Goal: Transaction & Acquisition: Purchase product/service

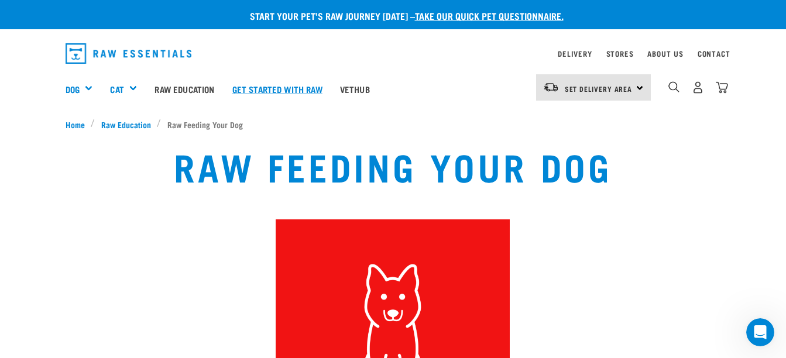
click at [287, 83] on link "Get started with Raw" at bounding box center [277, 89] width 108 height 47
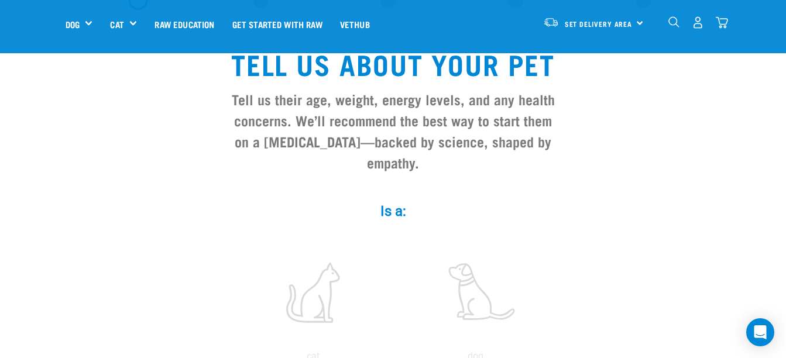
scroll to position [94, 0]
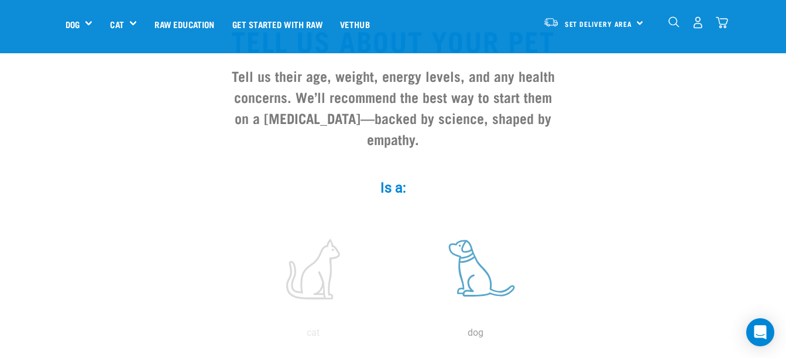
click at [466, 252] on label at bounding box center [476, 268] width 158 height 99
click at [394, 336] on input "radio" at bounding box center [394, 336] width 0 height 0
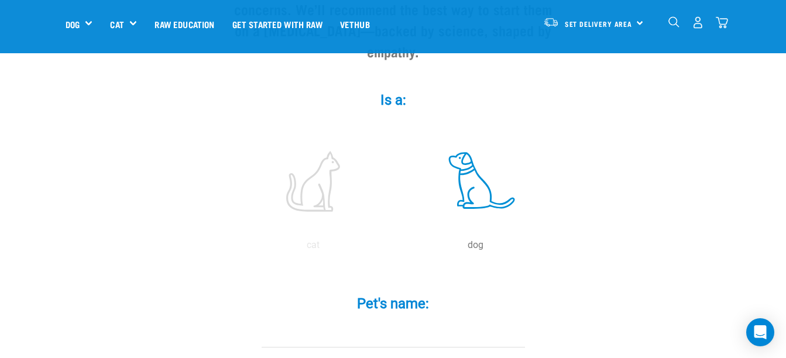
scroll to position [187, 0]
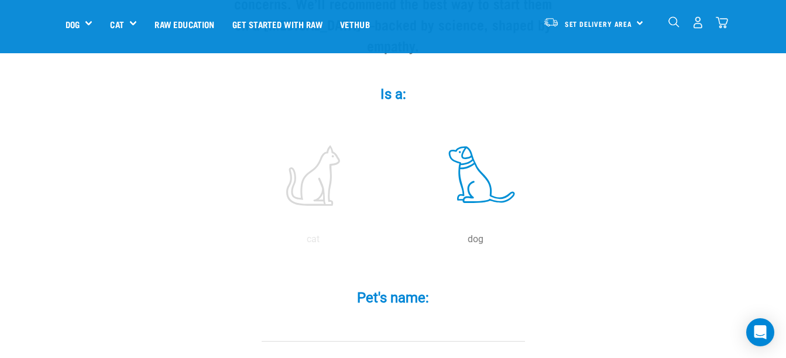
click at [418, 315] on input "Pet's name: *" at bounding box center [392, 328] width 263 height 26
type input "Fynn"
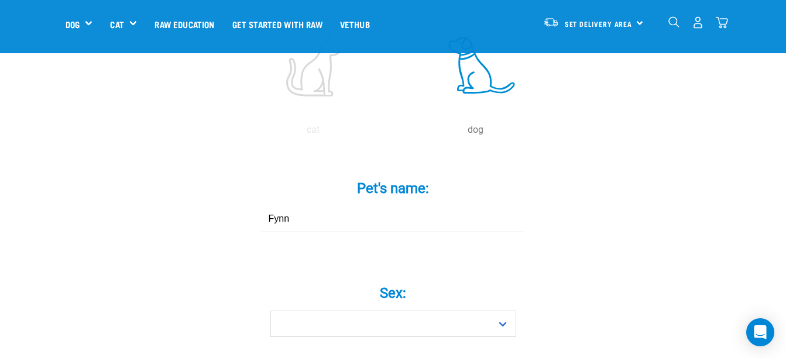
scroll to position [304, 0]
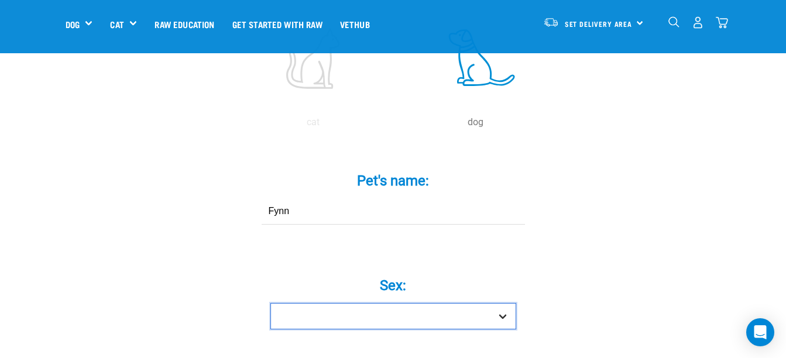
click at [509, 303] on select "Boy Girl" at bounding box center [393, 316] width 246 height 26
click at [270, 303] on select "Boy Girl" at bounding box center [393, 316] width 246 height 26
select select "girl"
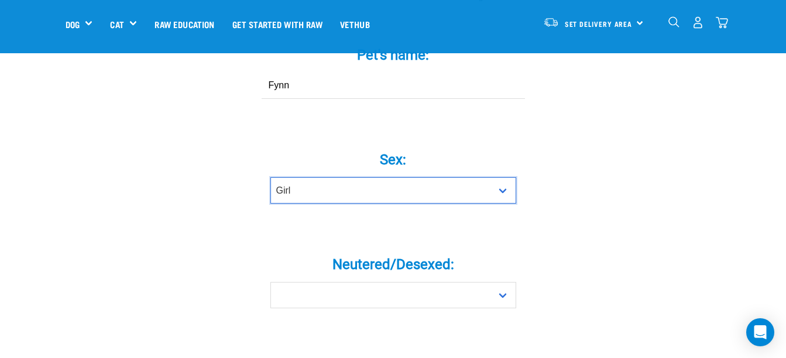
scroll to position [445, 0]
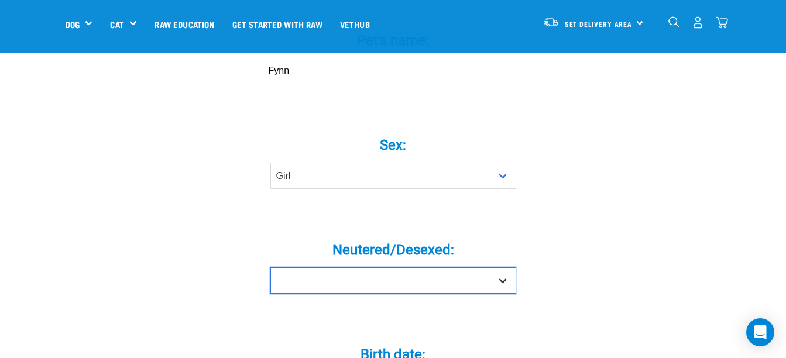
click at [504, 267] on select "Yes No" at bounding box center [393, 280] width 246 height 26
select select "no"
click at [270, 267] on select "Yes No" at bounding box center [393, 280] width 246 height 26
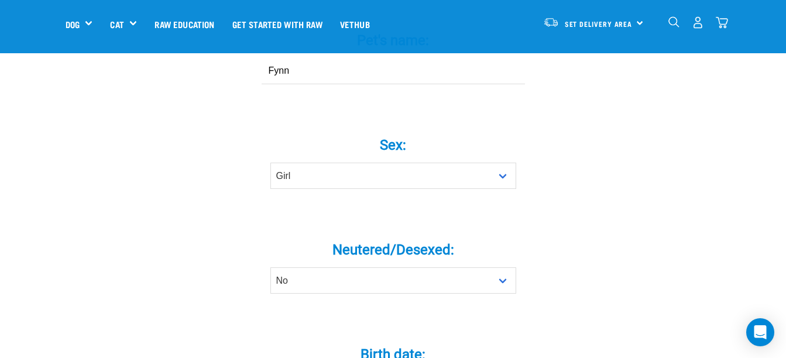
click at [601, 319] on div "Tell us about your pet Tell us their age, weight, energy levels, and any health…" at bounding box center [393, 348] width 655 height 1396
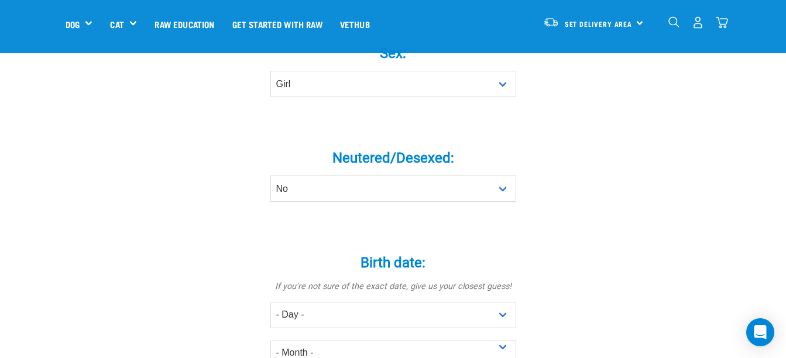
scroll to position [562, 0]
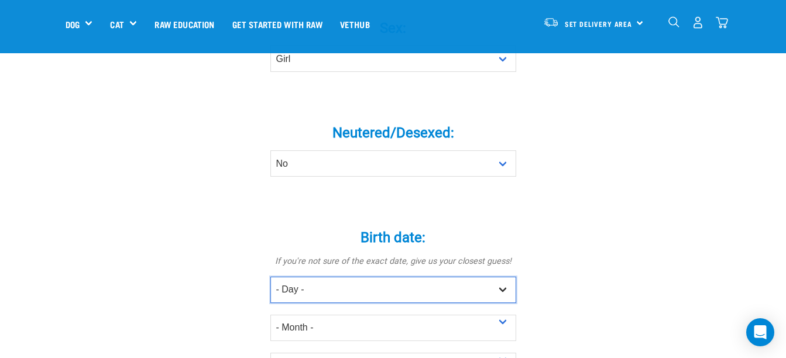
click at [498, 277] on select "- Day - 1 2 3 4 5 6 7 8 9 10 11 12 13 14 15 16 17 18 19 20 21 22 23 24 25 26 27" at bounding box center [393, 290] width 246 height 26
select select "18"
click at [270, 277] on select "- Day - 1 2 3 4 5 6 7 8 9 10 11 12 13 14 15 16 17 18 19 20 21 22 23 24 25 26 27" at bounding box center [393, 290] width 246 height 26
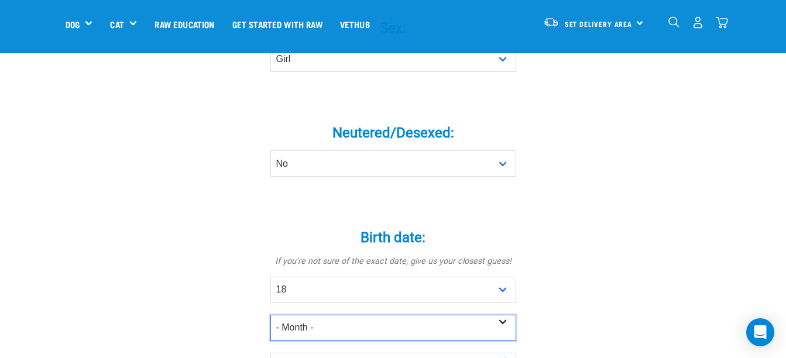
click at [462, 315] on select "- Month - January February March April May June July August September October N…" at bounding box center [393, 328] width 246 height 26
select select "December"
click at [270, 315] on select "- Month - January February March April May June July August September October N…" at bounding box center [393, 328] width 246 height 26
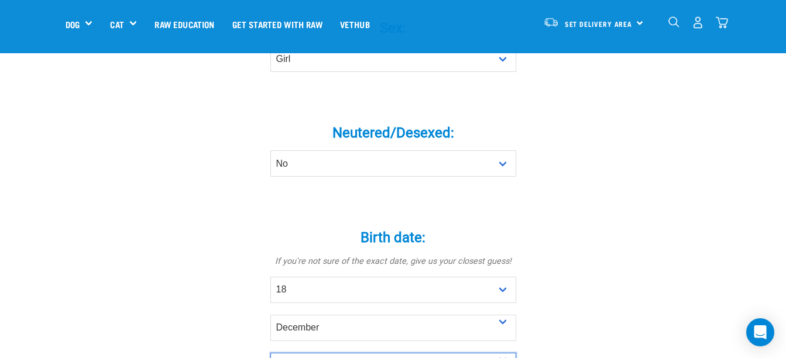
select select "2024"
click at [555, 168] on div "Neutered/Desexed: * Yes No" at bounding box center [393, 146] width 351 height 95
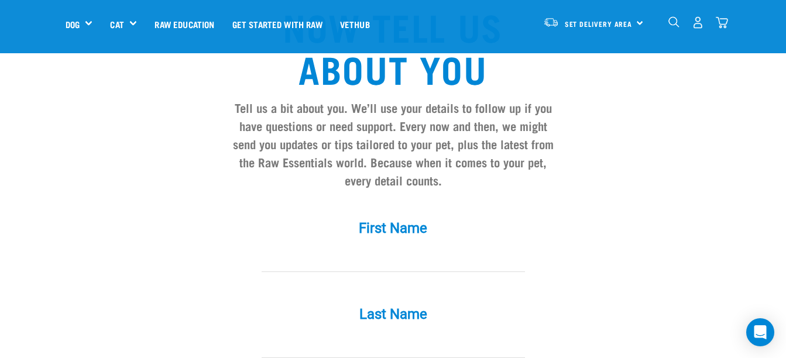
scroll to position [1006, 0]
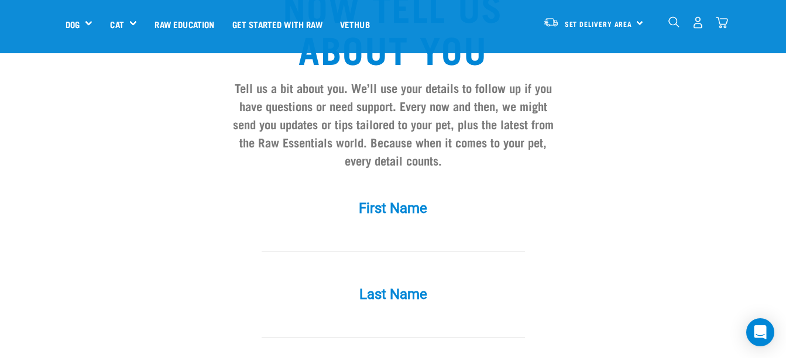
click at [338, 226] on input "First Name *" at bounding box center [392, 239] width 263 height 26
type input "Kirsten"
type input "Jardine"
type input "[EMAIL_ADDRESS][DOMAIN_NAME]"
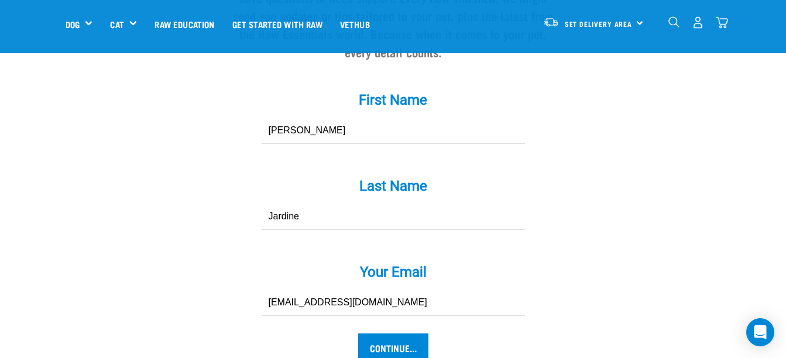
scroll to position [1123, 0]
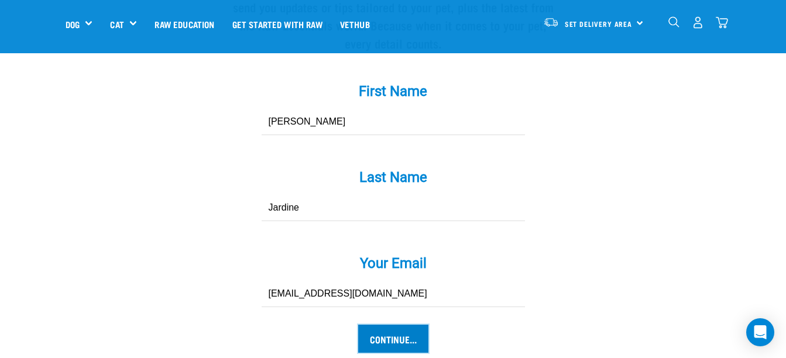
click at [394, 325] on input "Continue..." at bounding box center [393, 339] width 70 height 28
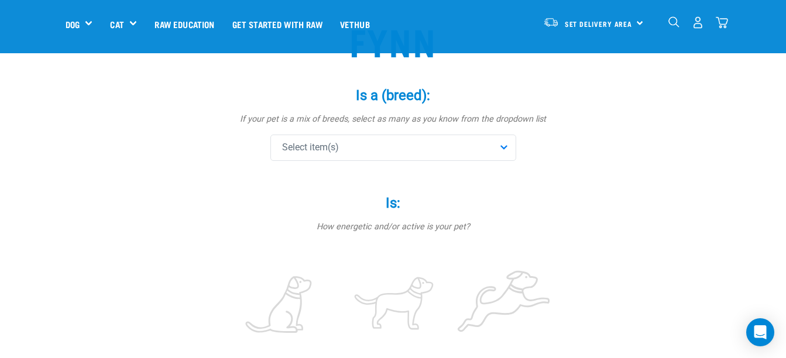
scroll to position [117, 0]
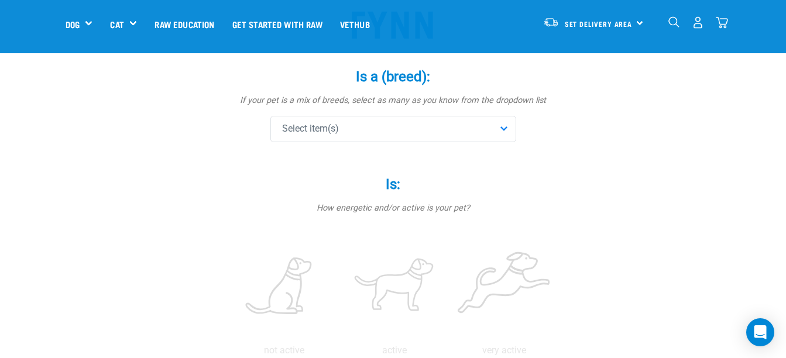
click at [502, 132] on div "Select item(s)" at bounding box center [393, 129] width 246 height 26
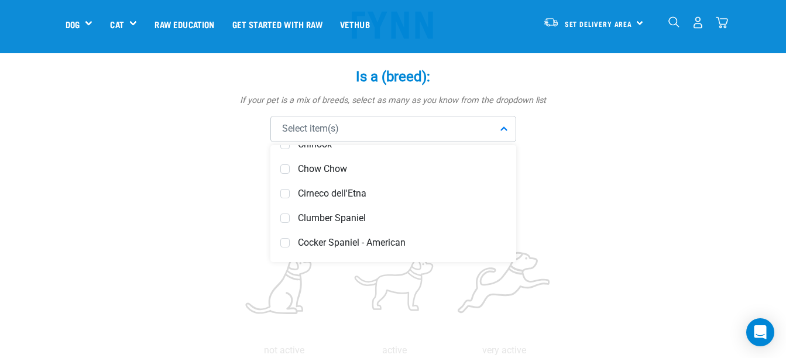
scroll to position [1545, 0]
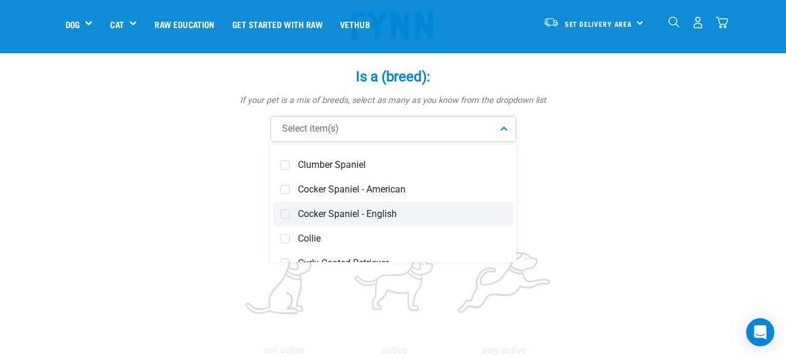
click at [404, 211] on span "Cocker Spaniel - English" at bounding box center [402, 214] width 208 height 12
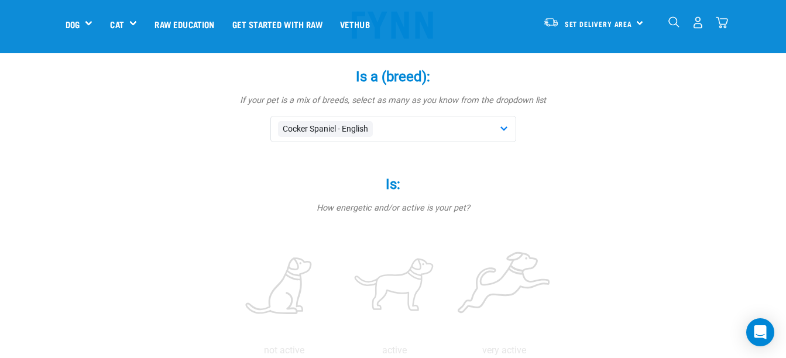
click at [454, 209] on p "How energetic and/or active is your pet?" at bounding box center [393, 208] width 351 height 13
click at [454, 202] on p "How energetic and/or active is your pet?" at bounding box center [393, 208] width 351 height 13
click at [497, 271] on label at bounding box center [504, 286] width 105 height 99
click at [449, 353] on input "radio" at bounding box center [449, 353] width 0 height 0
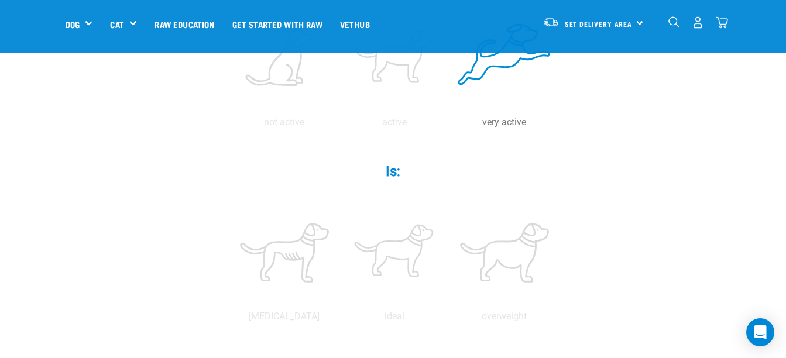
scroll to position [376, 0]
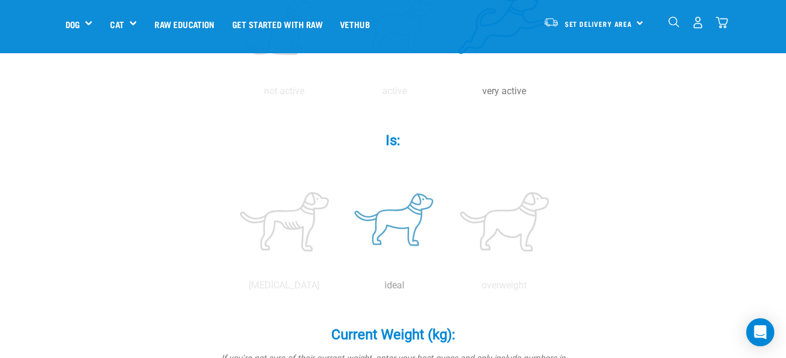
click at [387, 224] on label at bounding box center [394, 221] width 105 height 99
click at [339, 288] on input "radio" at bounding box center [339, 288] width 0 height 0
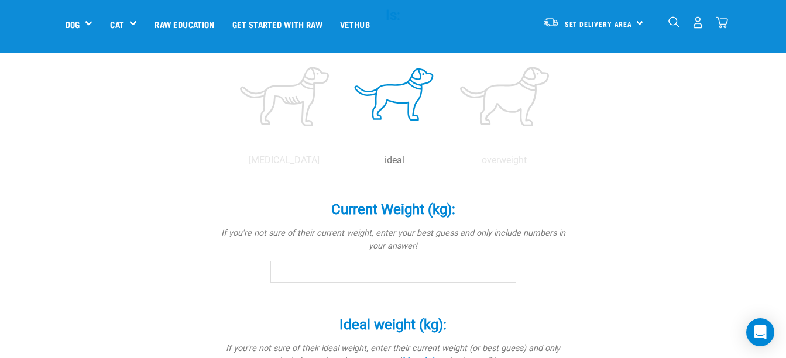
scroll to position [508, 0]
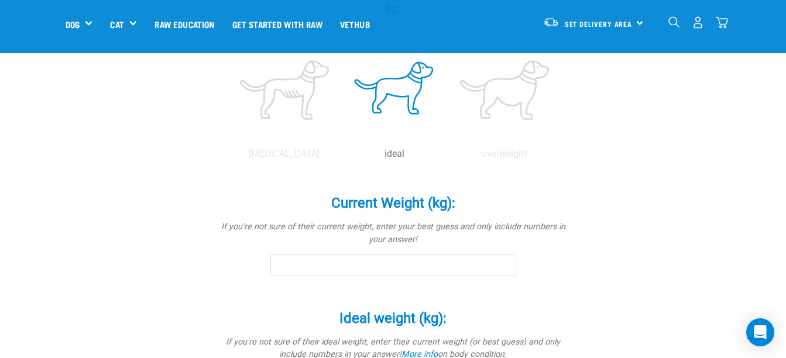
click at [381, 262] on input "Current Weight (kg): *" at bounding box center [393, 264] width 246 height 21
type input "15.4"
click at [608, 304] on div "Fynn Is a (breed): * If your pet is a mix of breeds, select as many as you know…" at bounding box center [393, 126] width 655 height 1080
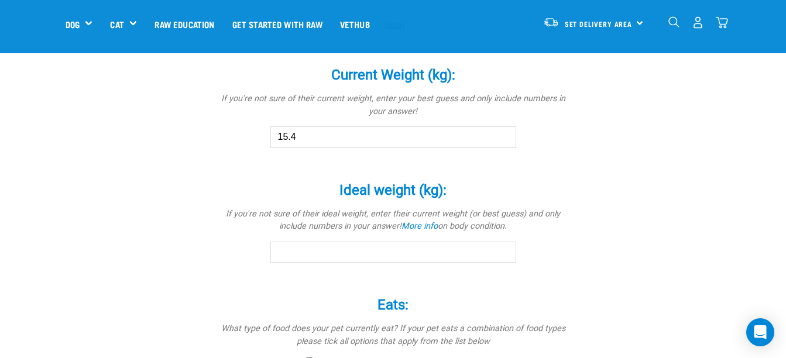
scroll to position [642, 0]
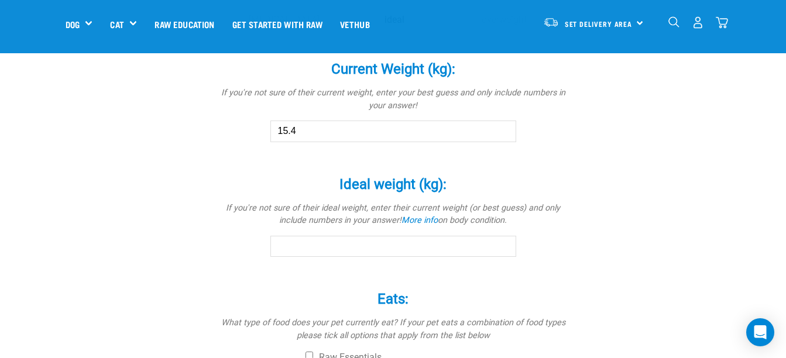
click at [338, 243] on input "Ideal weight (kg): *" at bounding box center [393, 246] width 246 height 21
type input "15.4"
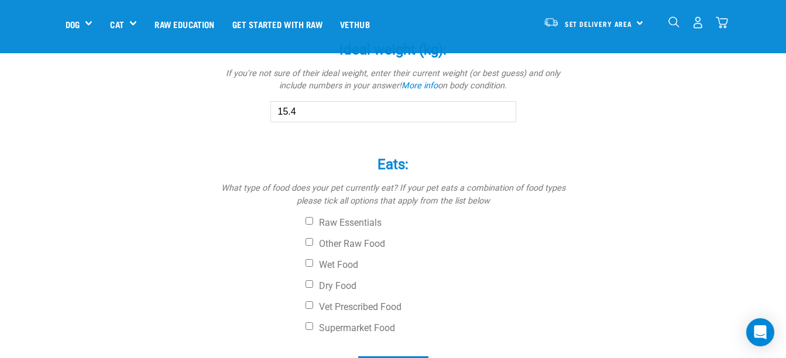
scroll to position [779, 0]
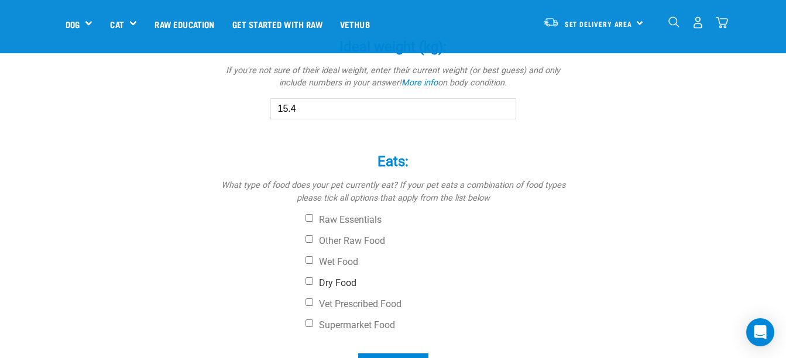
click at [309, 280] on input "Dry Food" at bounding box center [309, 281] width 8 height 8
checkbox input "true"
click at [306, 235] on input "Other Raw Food" at bounding box center [309, 239] width 8 height 8
checkbox input "true"
click at [308, 261] on input "Wet Food" at bounding box center [309, 260] width 8 height 8
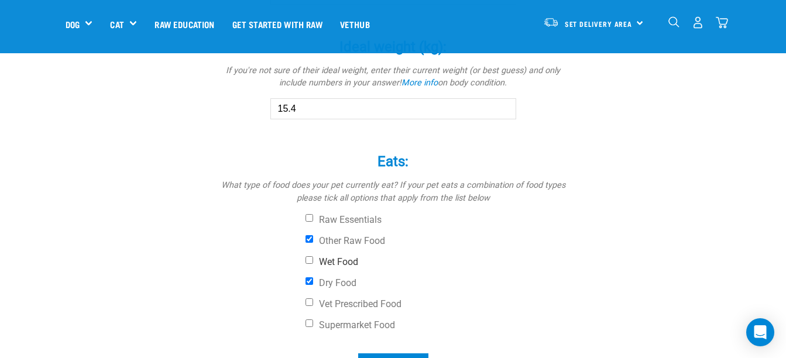
checkbox input "true"
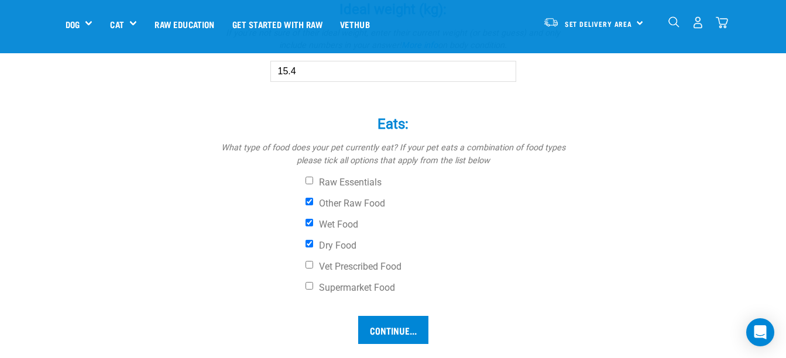
scroll to position [832, 0]
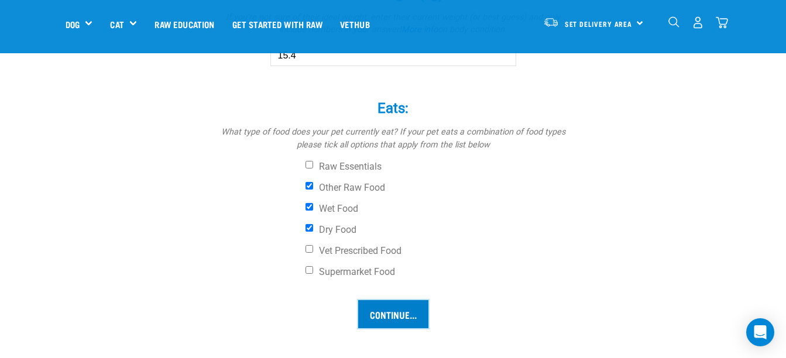
click at [395, 317] on input "Continue..." at bounding box center [393, 314] width 70 height 28
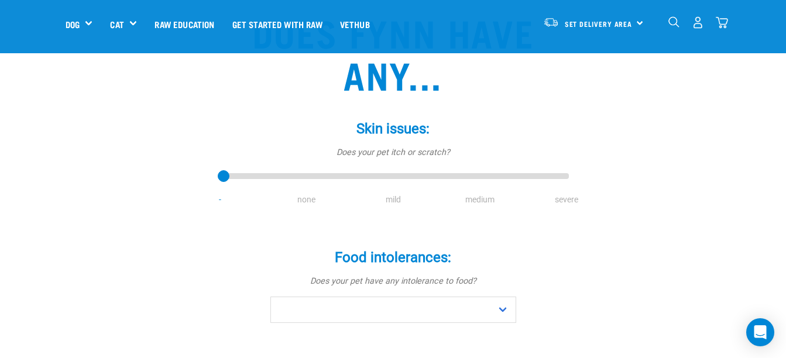
scroll to position [110, 0]
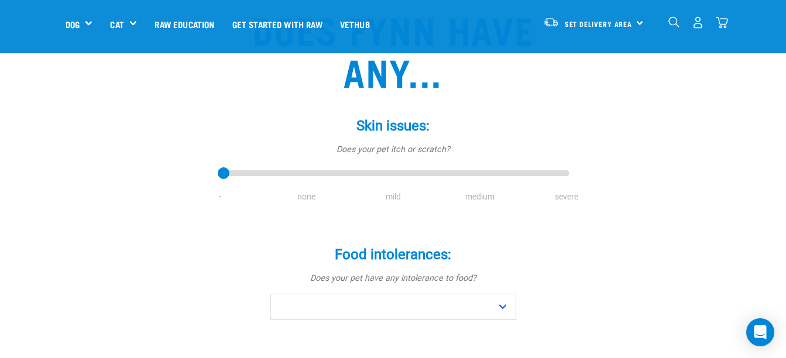
click at [304, 191] on li "none" at bounding box center [306, 197] width 87 height 12
click at [306, 198] on li "none" at bounding box center [306, 197] width 87 height 12
drag, startPoint x: 226, startPoint y: 170, endPoint x: 282, endPoint y: 174, distance: 55.8
type input "1"
click at [282, 174] on input "range" at bounding box center [393, 174] width 351 height 16
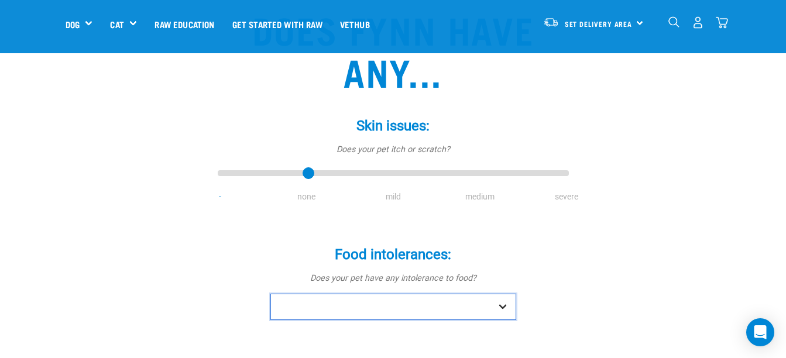
click at [362, 304] on select "No Yes" at bounding box center [393, 307] width 246 height 26
select select "no"
click at [270, 294] on select "No Yes" at bounding box center [393, 307] width 246 height 26
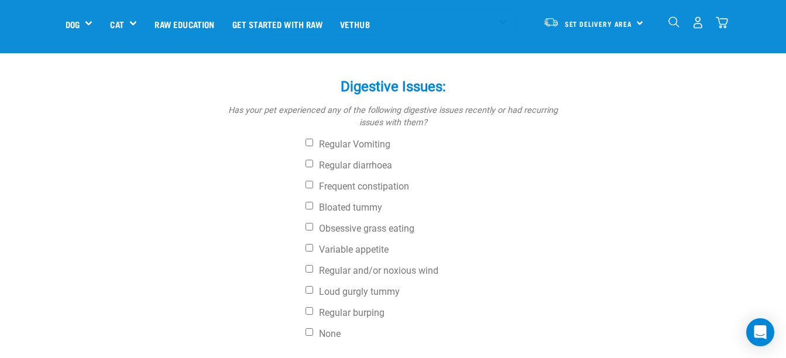
scroll to position [416, 0]
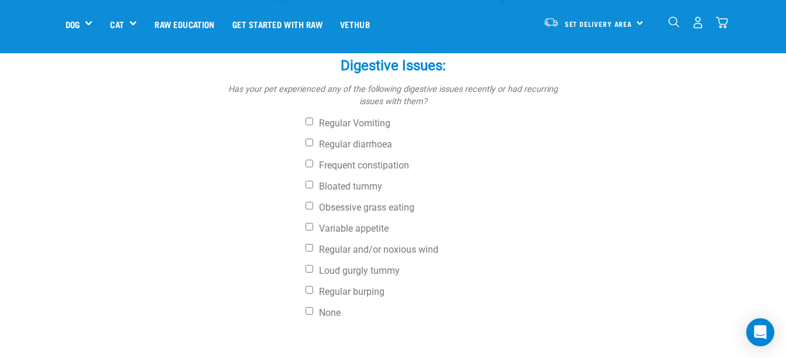
click at [308, 304] on div "Digestive Issues: * Has your pet experienced any of the following digestive iss…" at bounding box center [393, 182] width 351 height 283
click at [307, 311] on input "None" at bounding box center [309, 311] width 8 height 8
checkbox input "true"
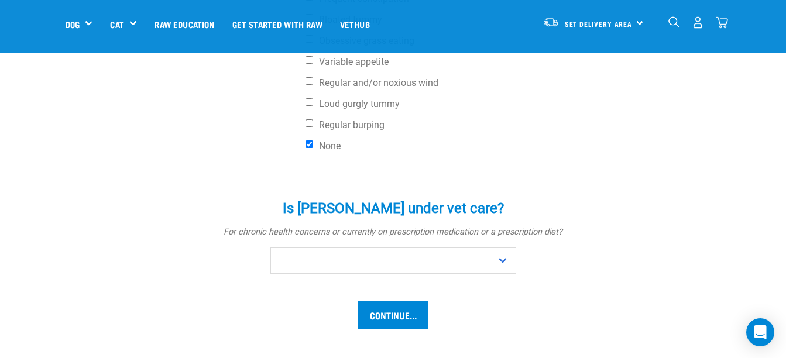
scroll to position [588, 0]
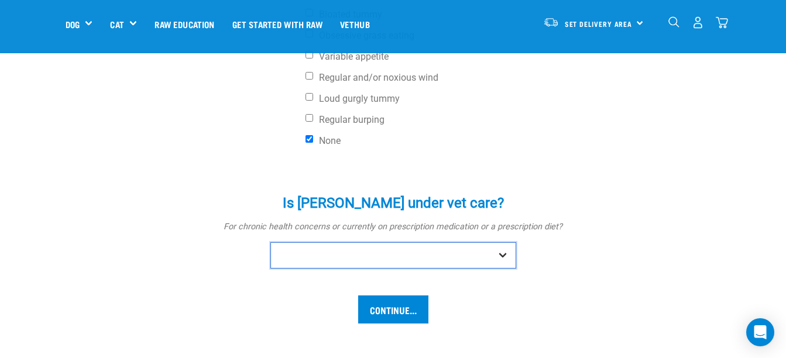
click at [504, 254] on select "No Yes" at bounding box center [393, 255] width 246 height 26
select select "no"
click at [270, 242] on select "No Yes" at bounding box center [393, 255] width 246 height 26
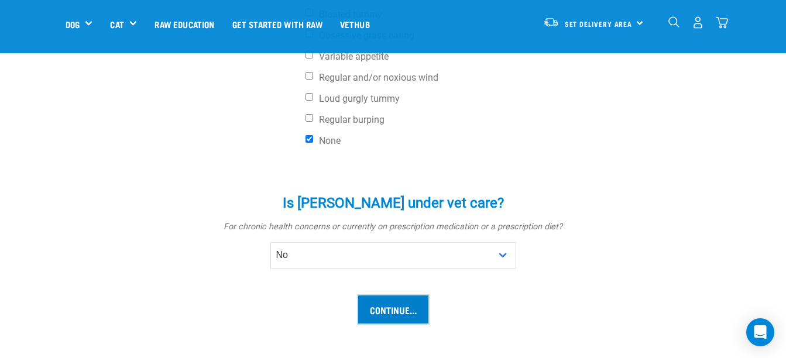
click at [400, 314] on input "Continue..." at bounding box center [393, 309] width 70 height 28
click at [396, 309] on input "Continue..." at bounding box center [393, 309] width 70 height 28
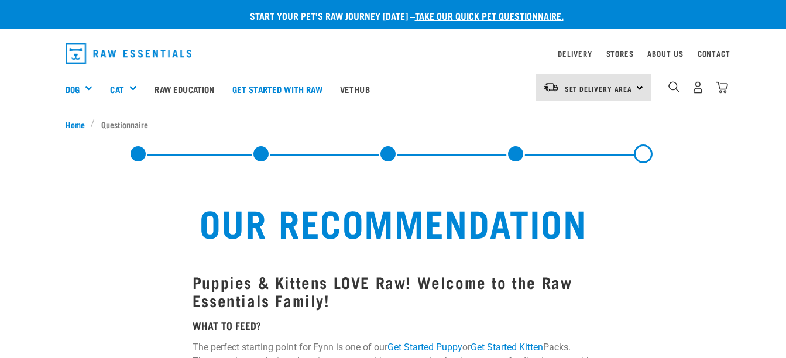
select select "19645"
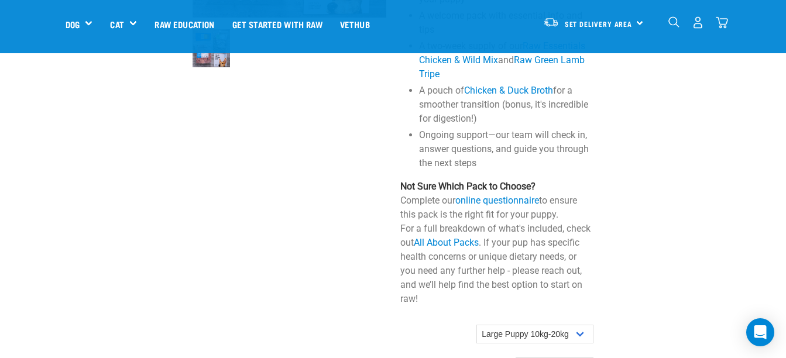
scroll to position [929, 0]
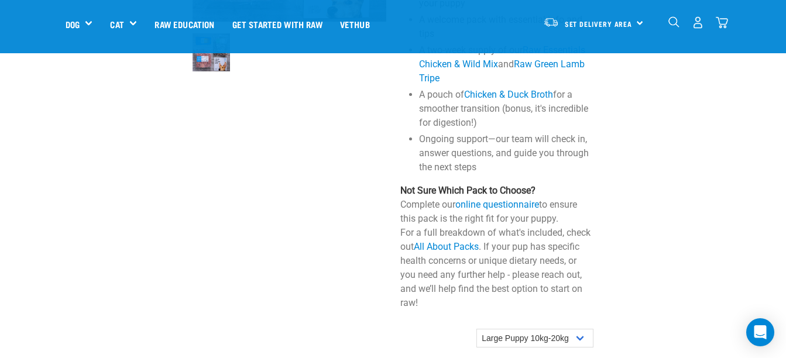
click at [744, 137] on div "Start your pet’s raw journey [DATE] – take our quick pet questionnaire. Deliver…" at bounding box center [393, 26] width 786 height 1910
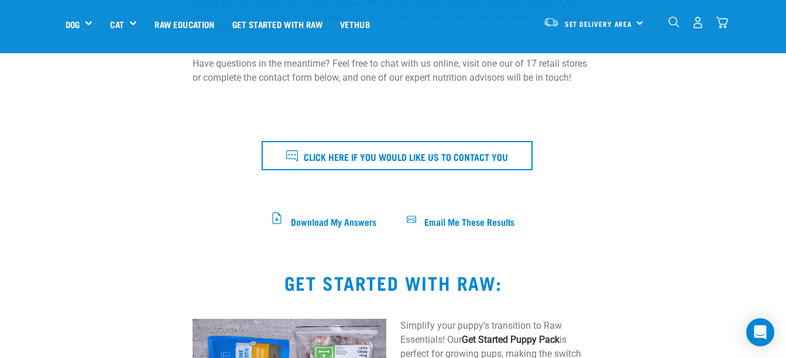
scroll to position [0, 0]
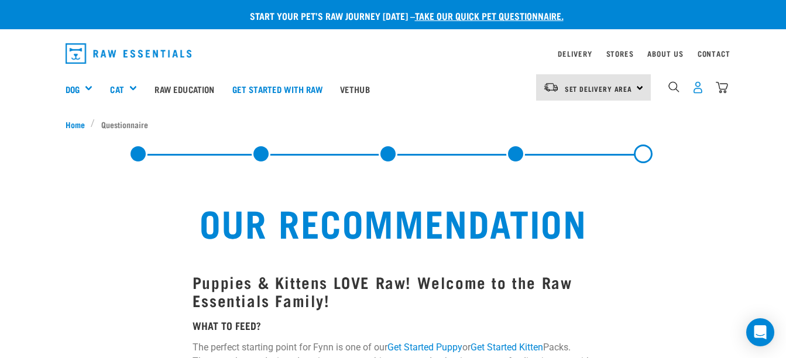
click at [699, 92] on img "dropdown navigation" at bounding box center [697, 87] width 12 height 12
select select "19645"
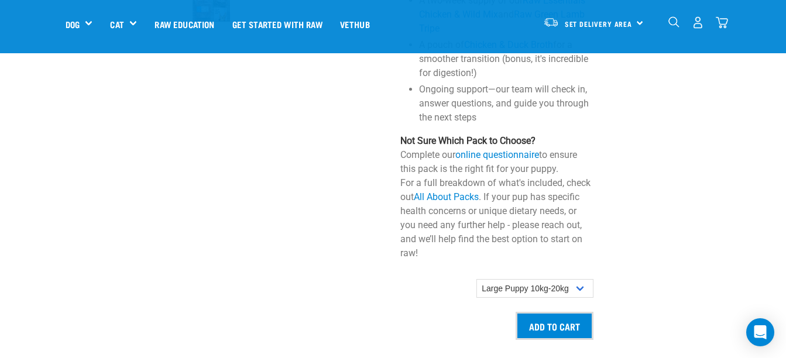
scroll to position [1041, 0]
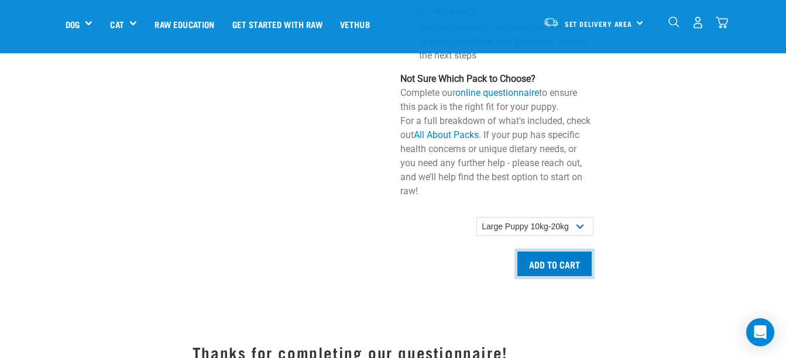
click at [557, 271] on input "Add to cart" at bounding box center [554, 264] width 78 height 28
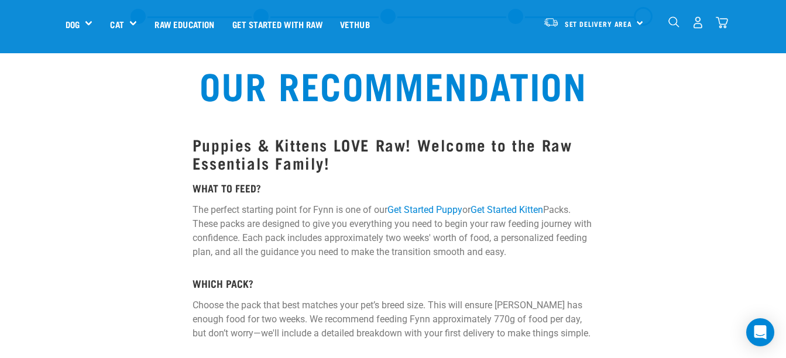
scroll to position [0, 0]
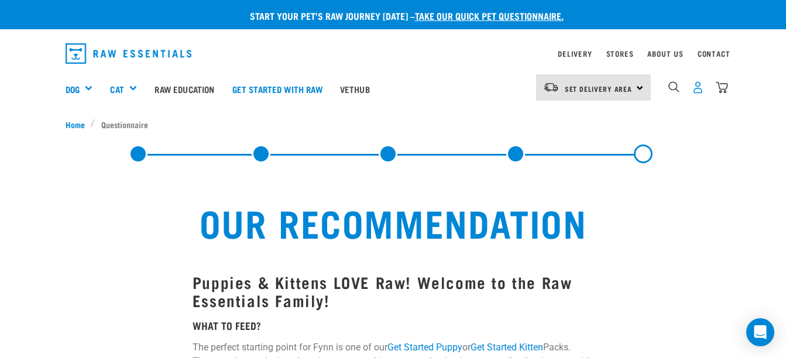
click at [701, 86] on img "dropdown navigation" at bounding box center [697, 87] width 12 height 12
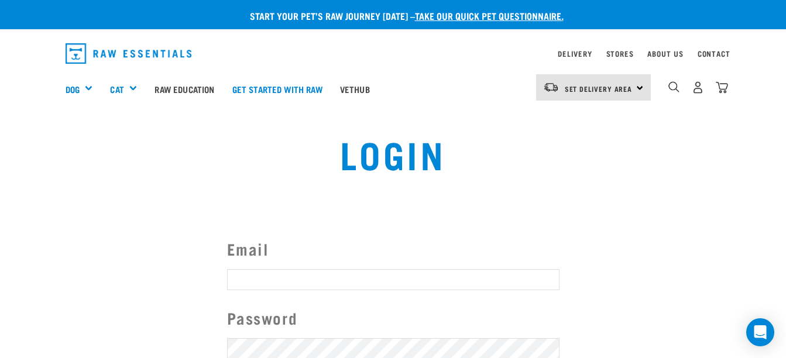
click at [701, 86] on img "dropdown navigation" at bounding box center [697, 87] width 12 height 12
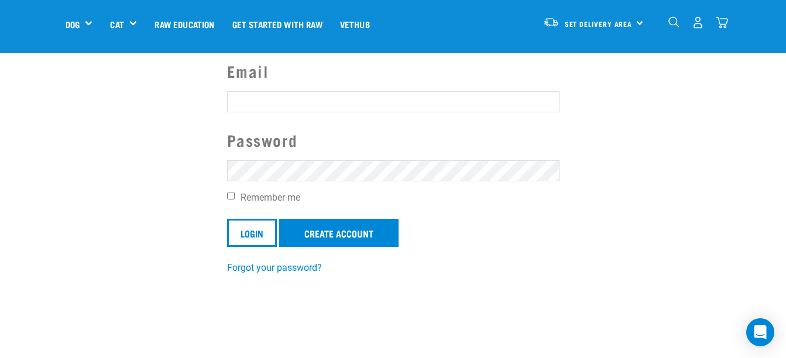
scroll to position [97, 0]
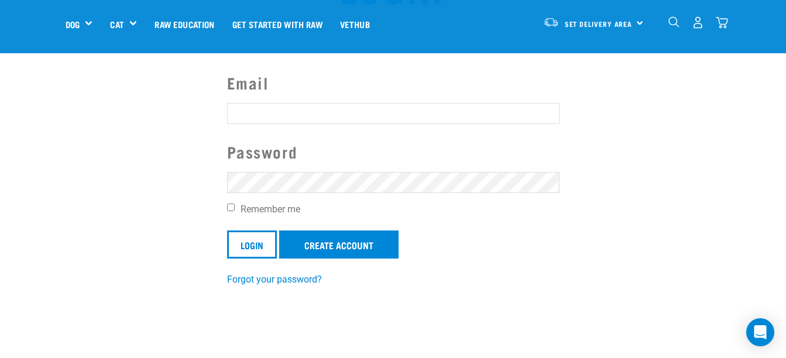
scroll to position [104, 0]
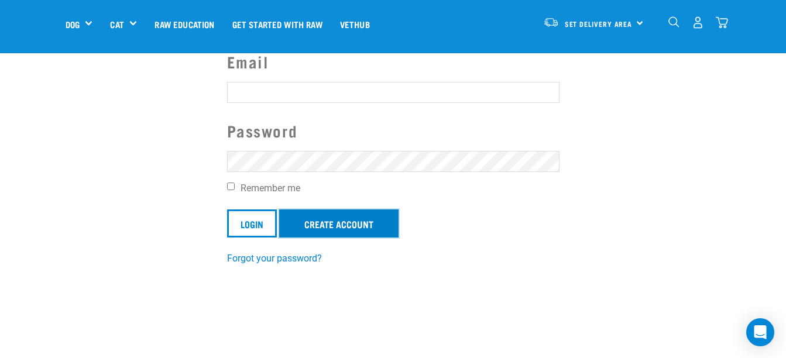
click at [375, 227] on link "Create Account" at bounding box center [338, 223] width 119 height 28
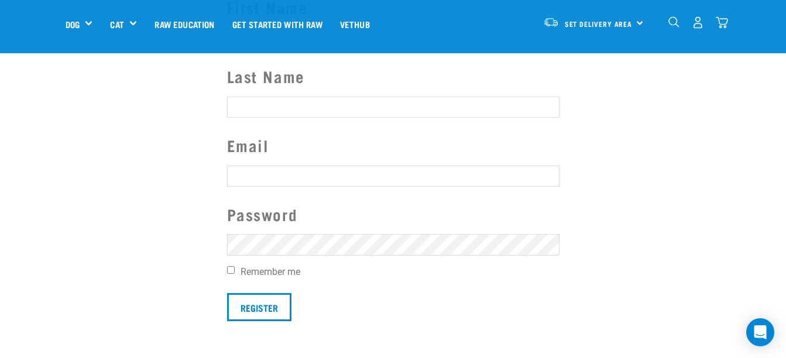
scroll to position [170, 0]
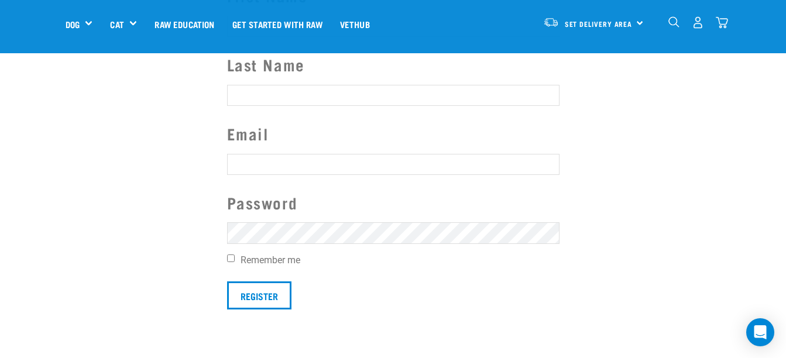
click at [566, 216] on div "First Name Last Name Email Password Remember me Register" at bounding box center [393, 147] width 351 height 326
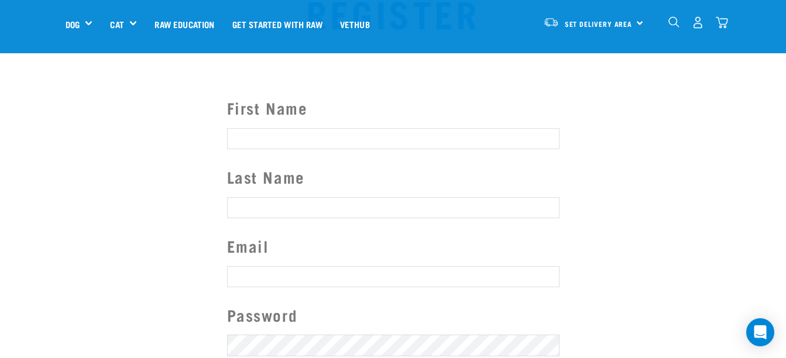
scroll to position [30, 0]
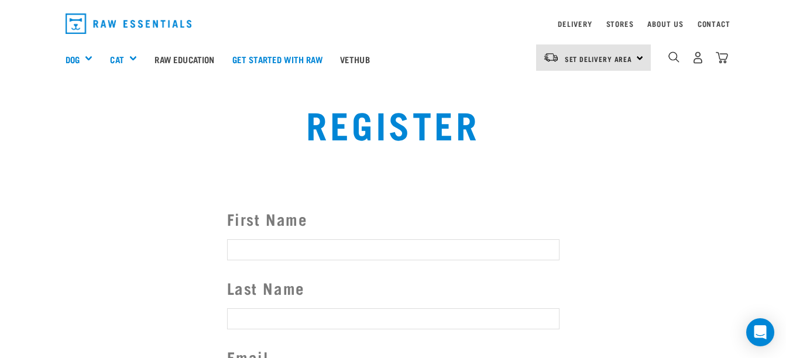
click at [360, 250] on input "First Name" at bounding box center [393, 249] width 332 height 21
type input "[PERSON_NAME]"
type input "Jardine"
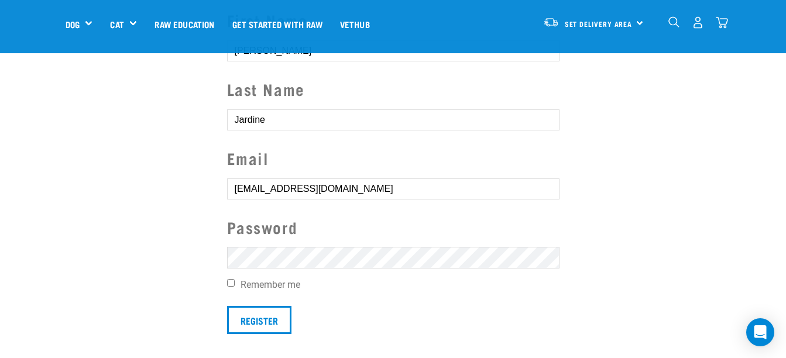
scroll to position [147, 0]
click at [411, 182] on input "drysdalek26@gmail.com" at bounding box center [393, 187] width 332 height 21
type input "d"
type input "k"
type input "drysdalek26@gmail.com"
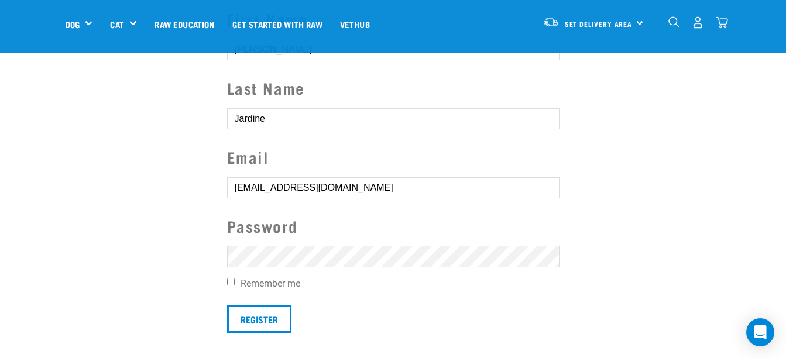
click at [230, 282] on input "Remember me" at bounding box center [231, 282] width 8 height 8
checkbox input "true"
click at [264, 321] on input "Register" at bounding box center [259, 319] width 64 height 28
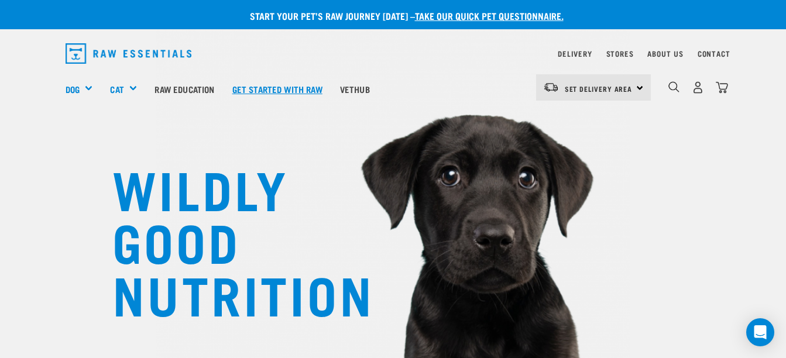
click at [305, 91] on link "Get started with Raw" at bounding box center [277, 89] width 108 height 47
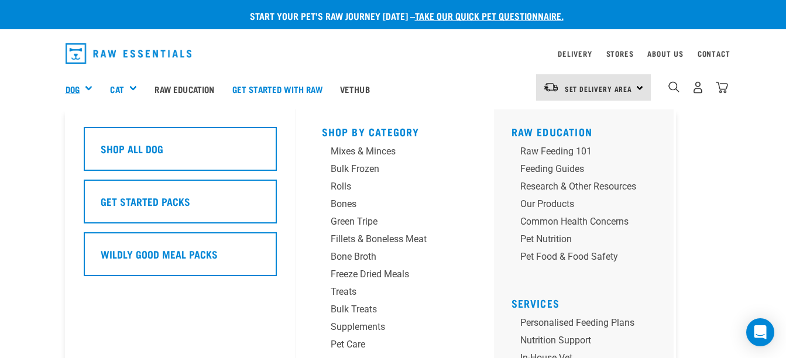
click at [78, 88] on link "Dog" at bounding box center [73, 88] width 14 height 13
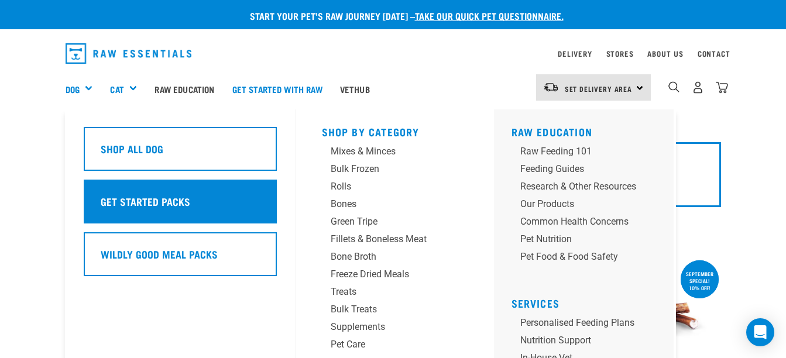
click at [133, 192] on div "Get Started Packs" at bounding box center [180, 202] width 193 height 44
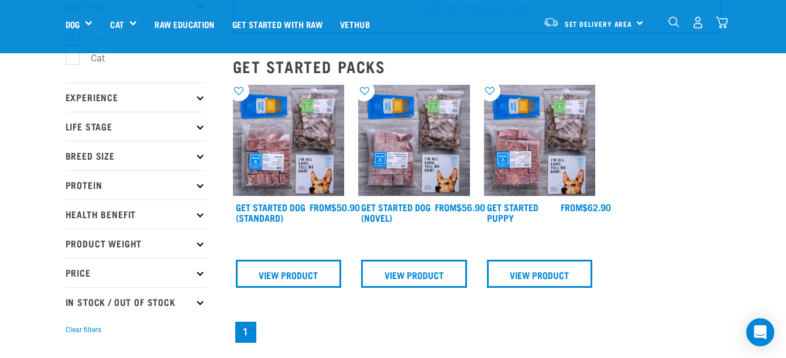
scroll to position [92, 0]
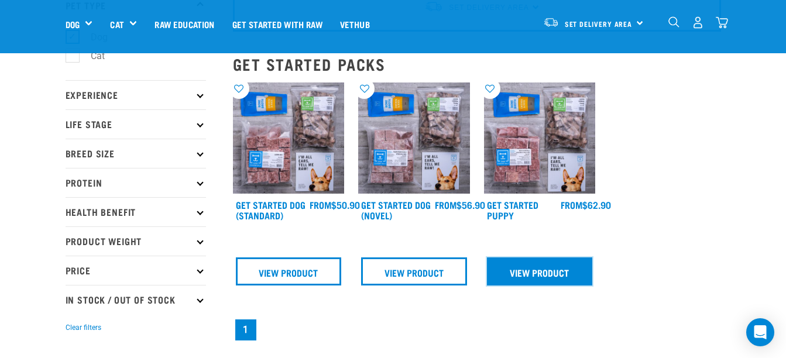
click at [540, 274] on link "View Product" at bounding box center [540, 271] width 106 height 28
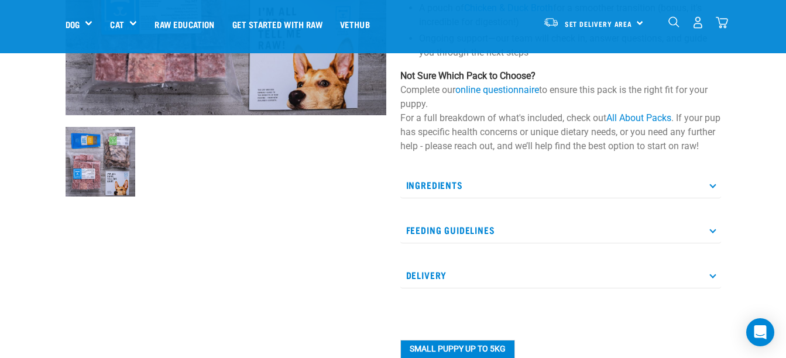
scroll to position [295, 0]
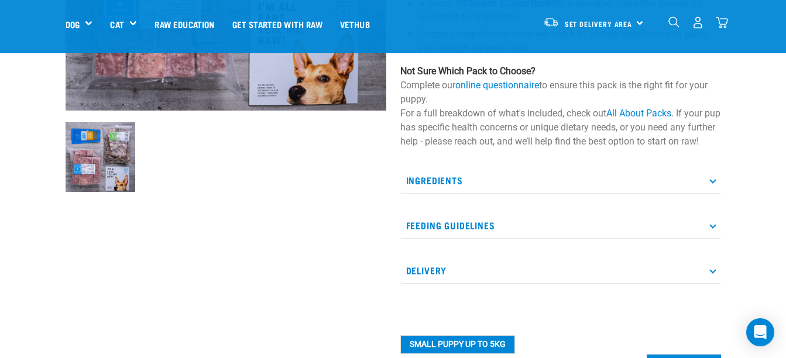
click at [706, 194] on p "Ingredients" at bounding box center [560, 180] width 321 height 26
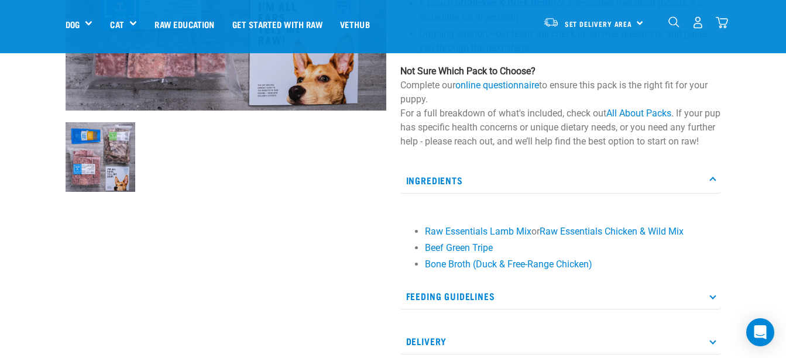
click at [712, 299] on icon at bounding box center [712, 295] width 6 height 6
click at [755, 268] on div "Start your pet’s raw journey today – take our quick pet questionnaire. Delivery…" at bounding box center [393, 305] width 786 height 1201
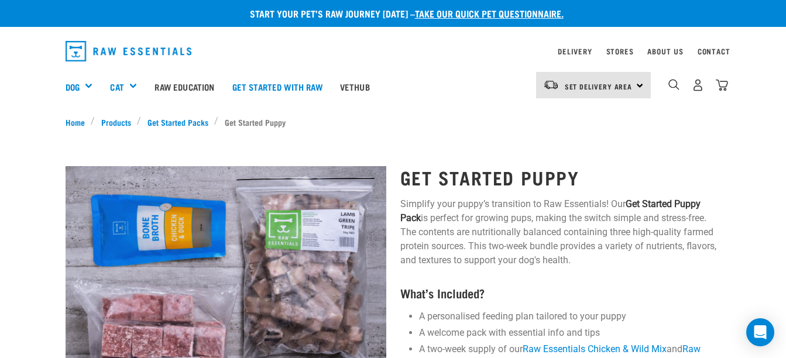
scroll to position [0, 0]
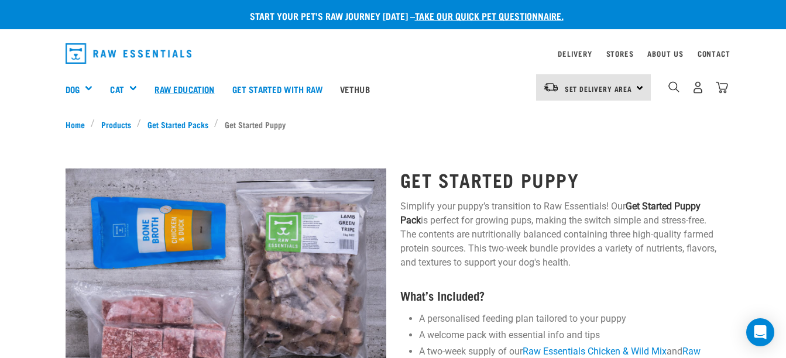
click at [185, 95] on link "Raw Education" at bounding box center [184, 89] width 77 height 47
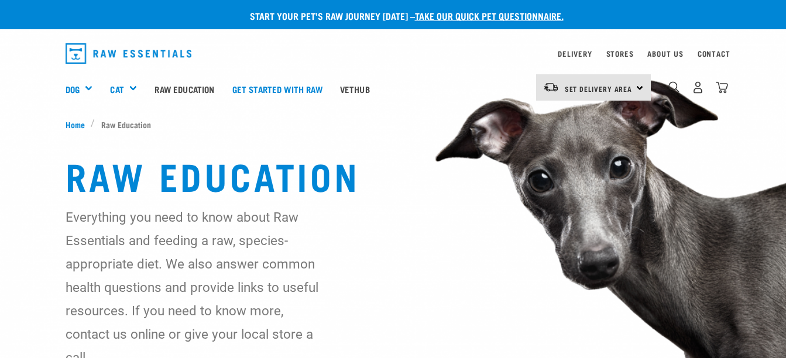
click at [189, 94] on link "Raw Education" at bounding box center [184, 89] width 77 height 47
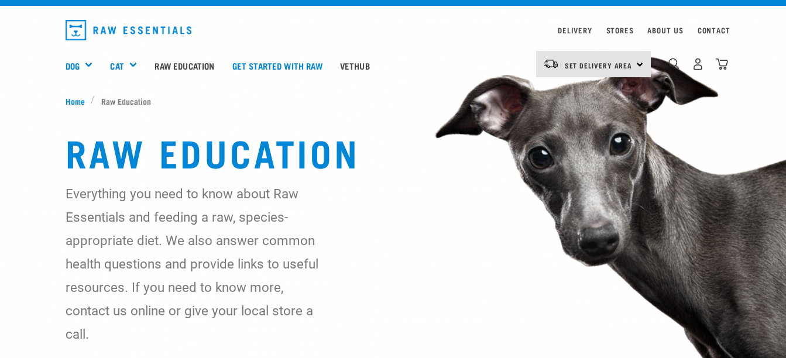
scroll to position [58, 0]
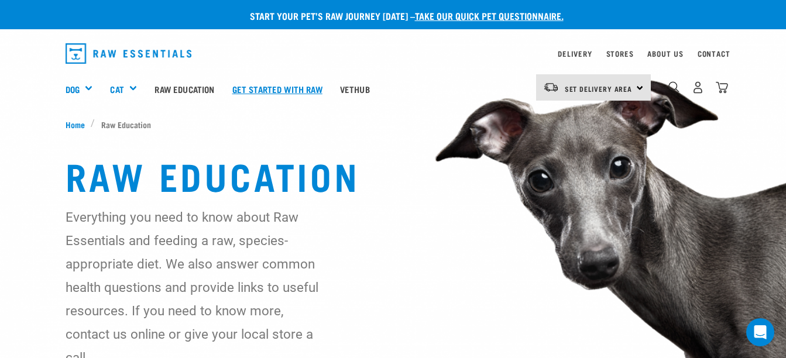
click at [261, 92] on link "Get started with Raw" at bounding box center [277, 89] width 108 height 47
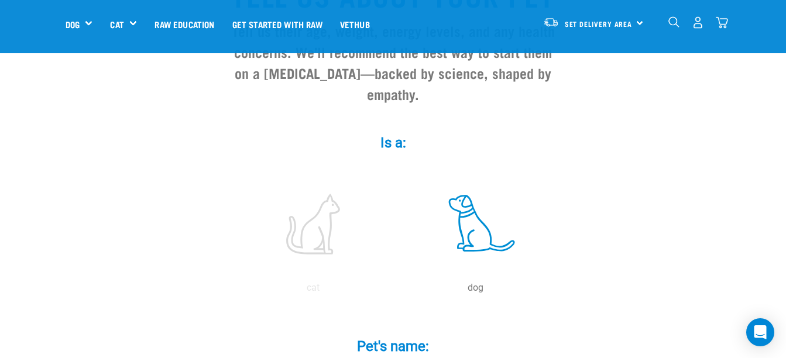
scroll to position [140, 0]
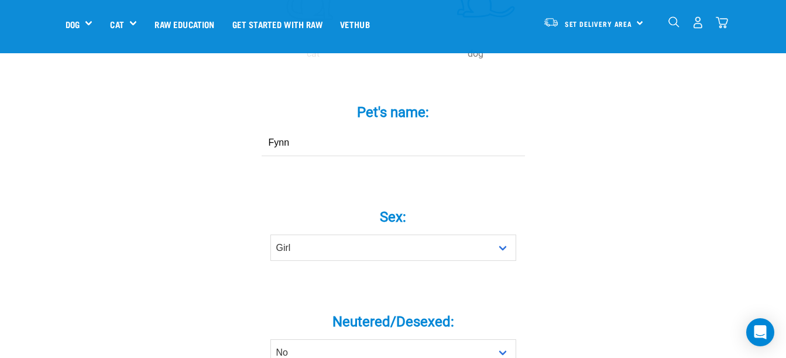
scroll to position [374, 0]
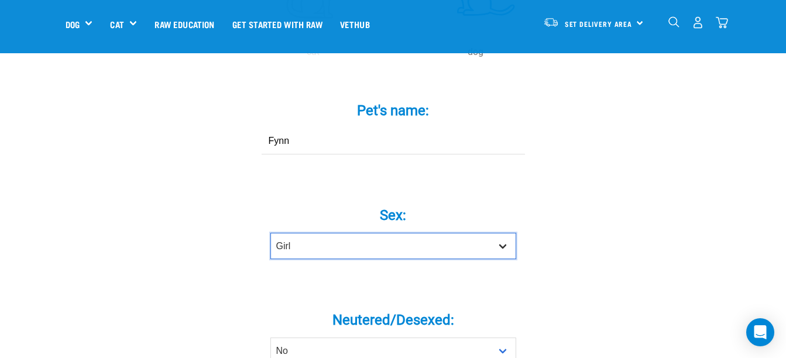
click at [500, 233] on select "Boy Girl" at bounding box center [393, 246] width 246 height 26
select select "boy"
click at [270, 233] on select "Boy Girl" at bounding box center [393, 246] width 246 height 26
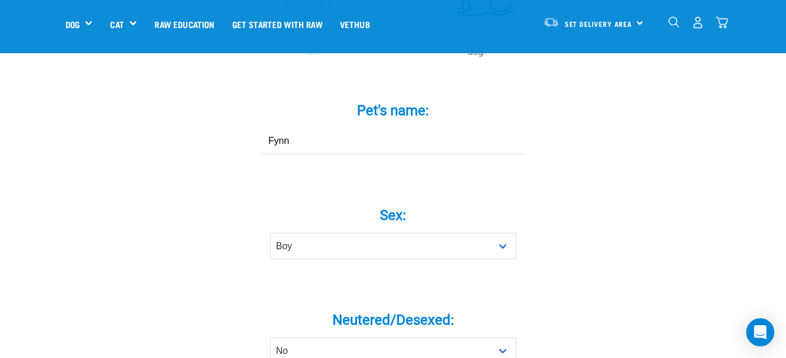
click at [546, 295] on div "Neutered/Desexed: * Yes No" at bounding box center [393, 329] width 351 height 68
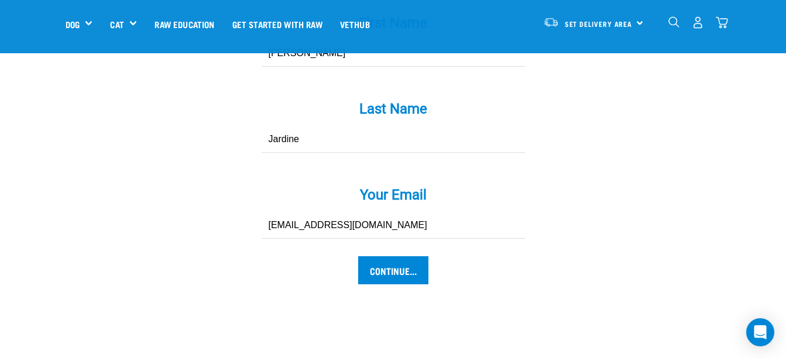
scroll to position [1193, 0]
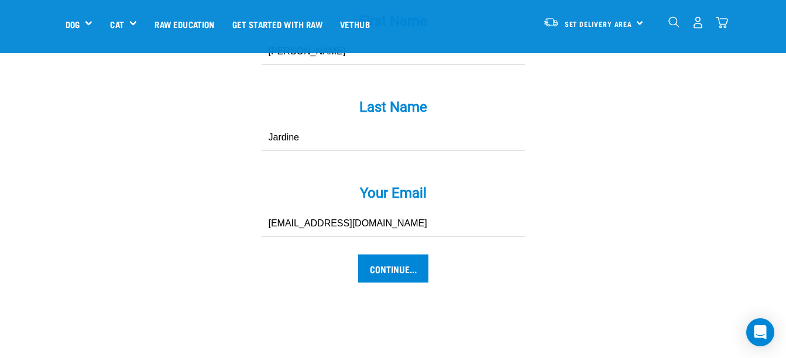
click at [411, 211] on input "kjardine@ymail.com" at bounding box center [392, 224] width 263 height 26
type input "k"
click at [411, 211] on input "Your Email *" at bounding box center [392, 224] width 263 height 26
type input "[EMAIL_ADDRESS][DOMAIN_NAME]"
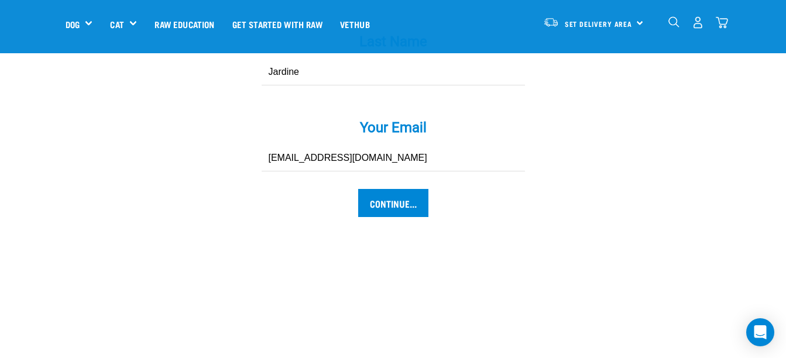
scroll to position [1263, 0]
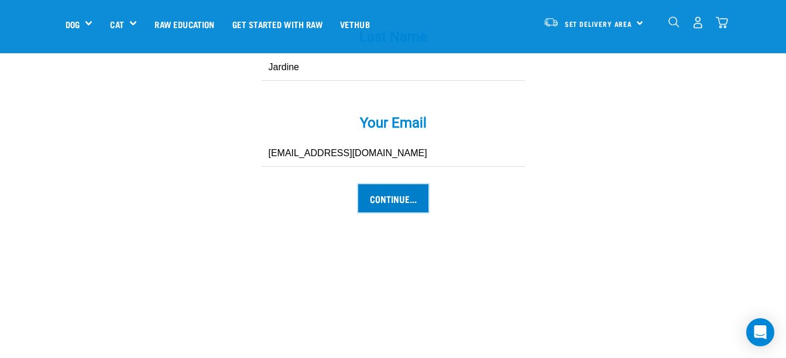
click at [395, 184] on input "Continue..." at bounding box center [393, 198] width 70 height 28
click at [394, 184] on input "Continue..." at bounding box center [393, 198] width 70 height 28
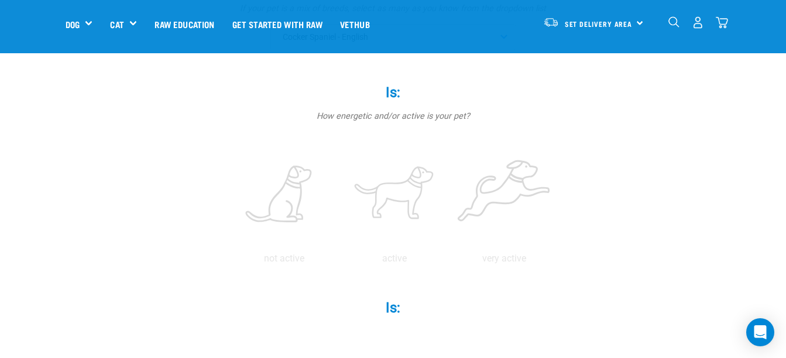
scroll to position [234, 0]
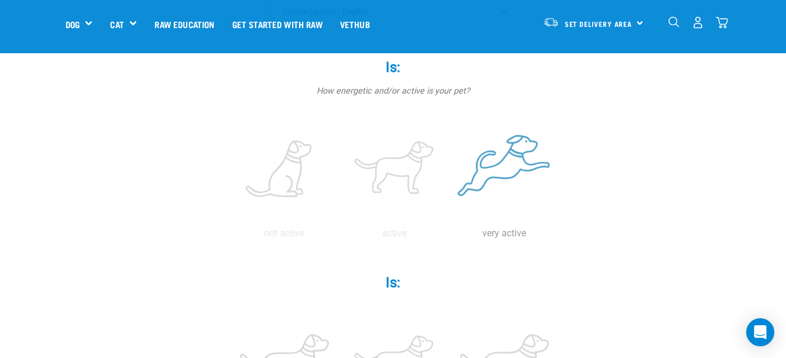
click at [532, 161] on label at bounding box center [504, 169] width 105 height 99
click at [449, 236] on input "radio" at bounding box center [449, 236] width 0 height 0
click at [229, 236] on input "radio" at bounding box center [229, 236] width 0 height 0
click at [339, 236] on input "radio" at bounding box center [339, 236] width 0 height 0
click at [449, 236] on input "radio" at bounding box center [449, 236] width 0 height 0
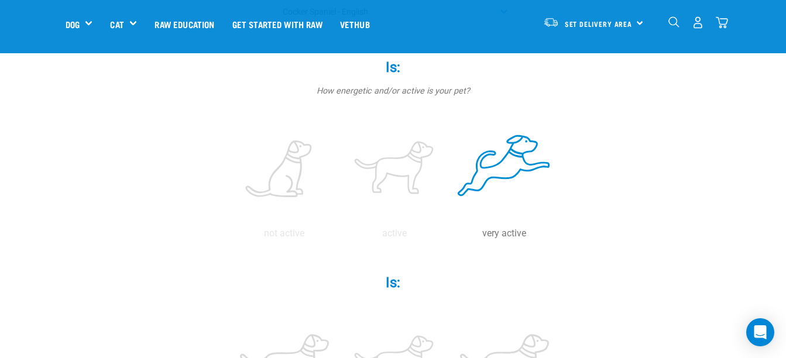
click at [526, 165] on label at bounding box center [504, 169] width 105 height 99
click at [449, 236] on input "radio" at bounding box center [449, 236] width 0 height 0
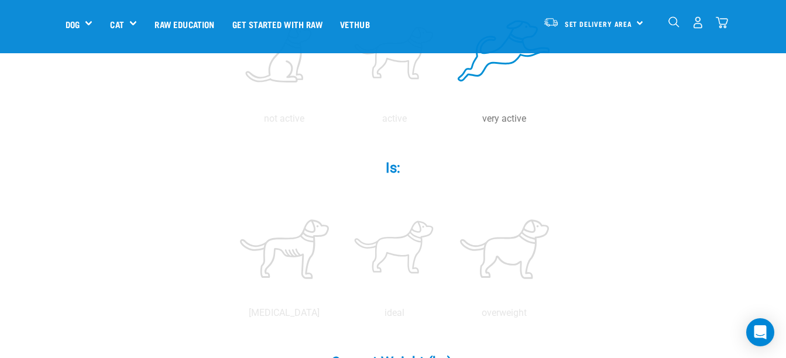
scroll to position [351, 0]
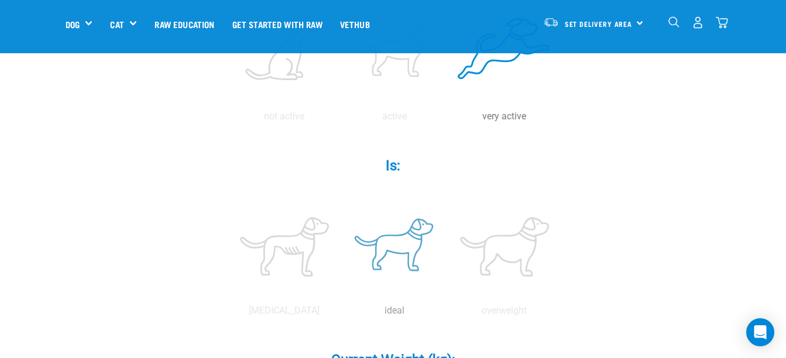
click at [409, 249] on label at bounding box center [394, 246] width 105 height 99
click at [339, 314] on input "radio" at bounding box center [339, 314] width 0 height 0
click at [646, 247] on div "Fynn Is a (breed): * If your pet is a mix of breeds, select as many as you know…" at bounding box center [393, 283] width 655 height 1080
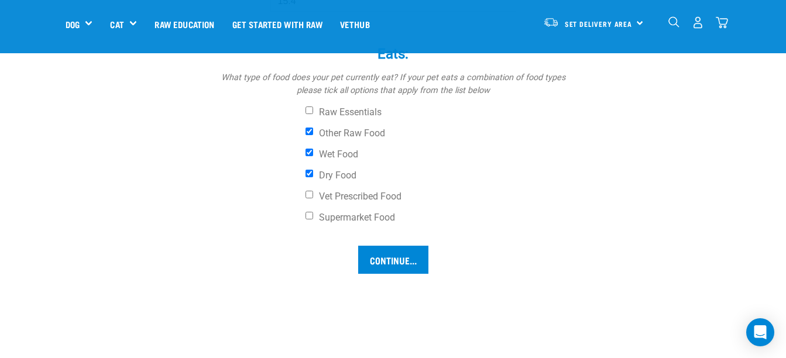
scroll to position [889, 0]
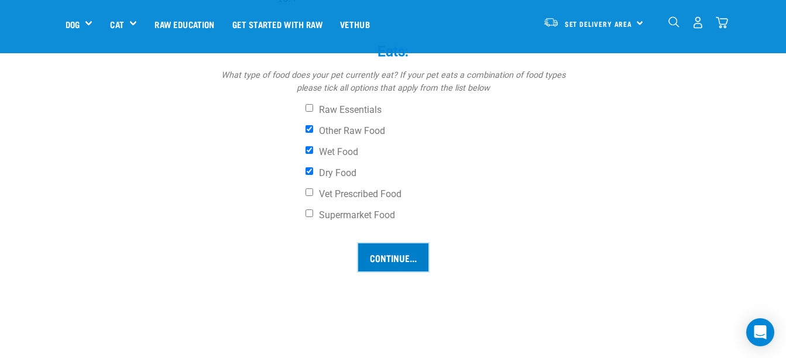
click at [391, 255] on input "Continue..." at bounding box center [393, 257] width 70 height 28
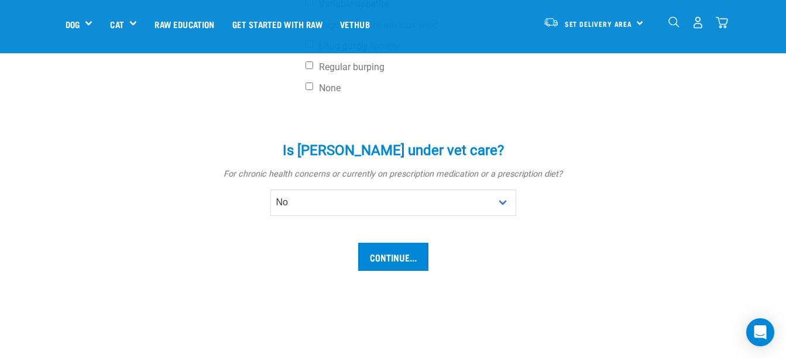
scroll to position [655, 0]
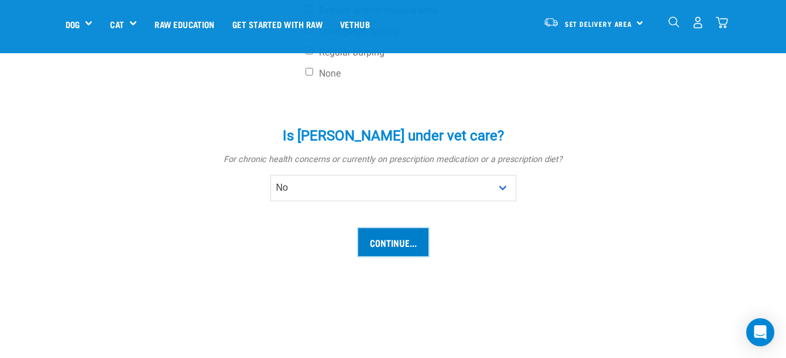
click at [389, 243] on input "Continue..." at bounding box center [393, 242] width 70 height 28
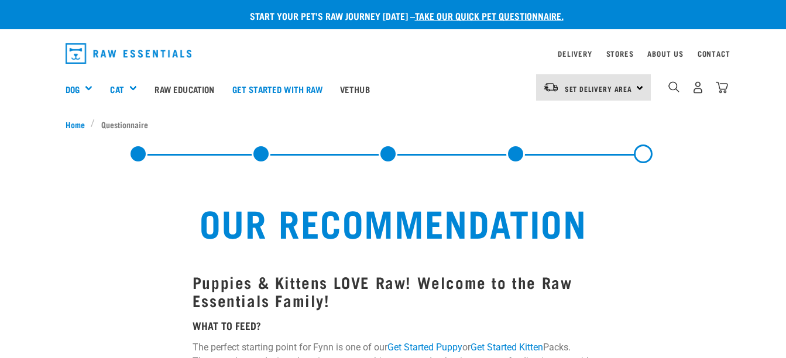
select select "19645"
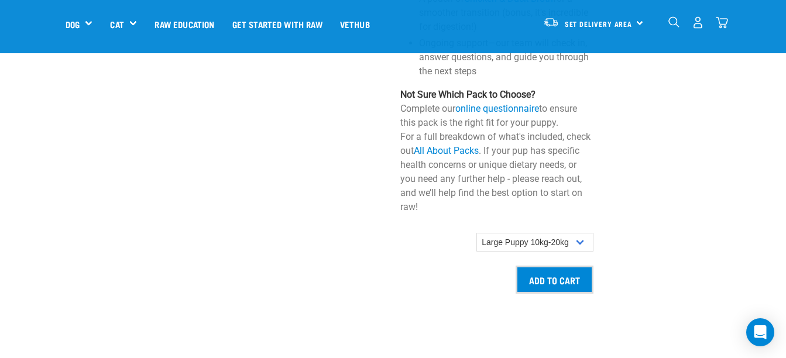
scroll to position [1029, 0]
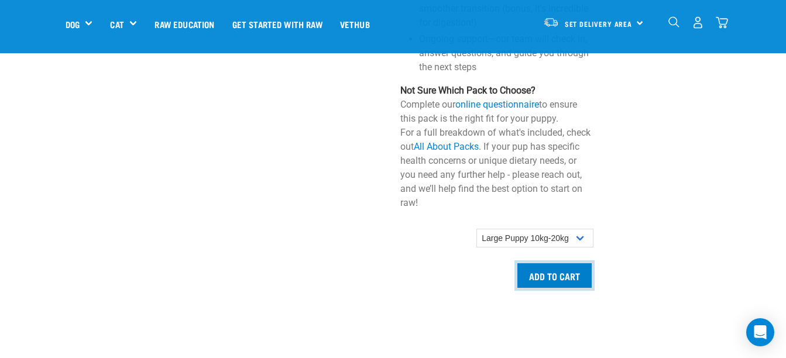
click at [553, 283] on input "Add to cart" at bounding box center [554, 275] width 78 height 28
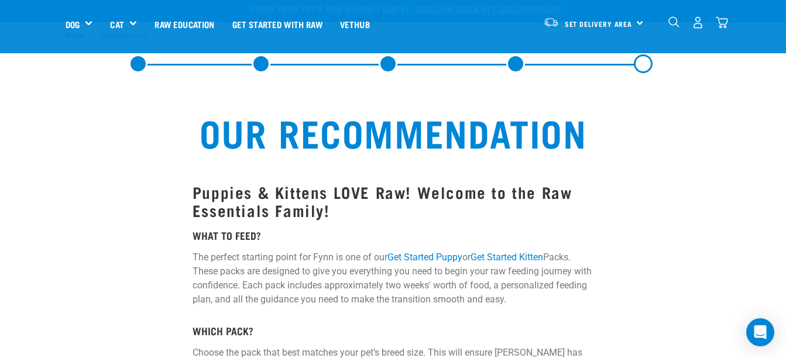
scroll to position [0, 0]
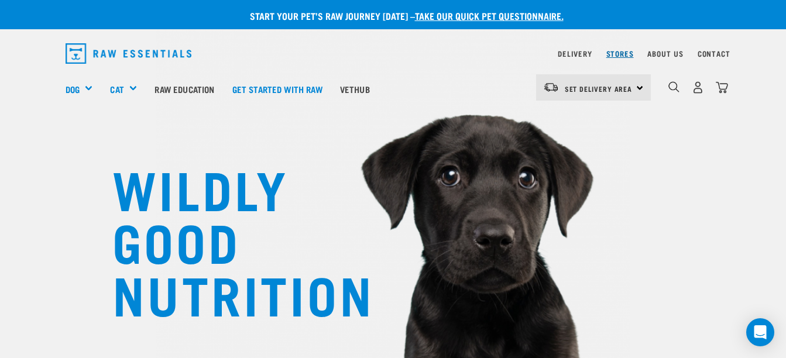
click at [617, 56] on link "Stores" at bounding box center [619, 53] width 27 height 4
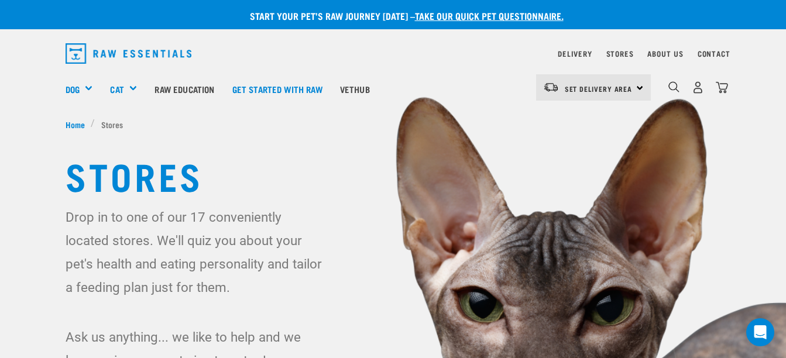
click at [315, 181] on h1 "Stores" at bounding box center [393, 175] width 655 height 42
click at [576, 54] on link "Delivery" at bounding box center [574, 53] width 34 height 4
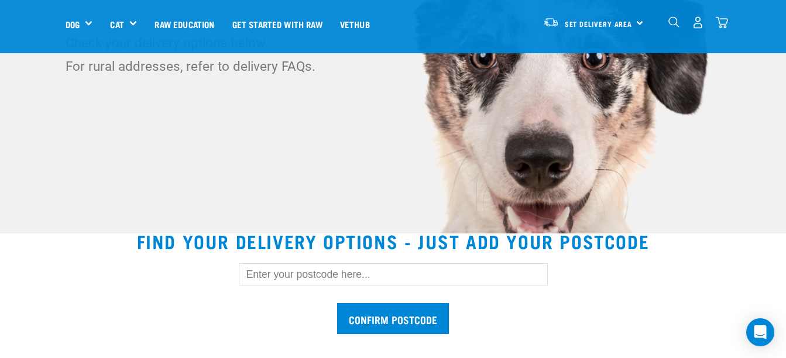
scroll to position [187, 0]
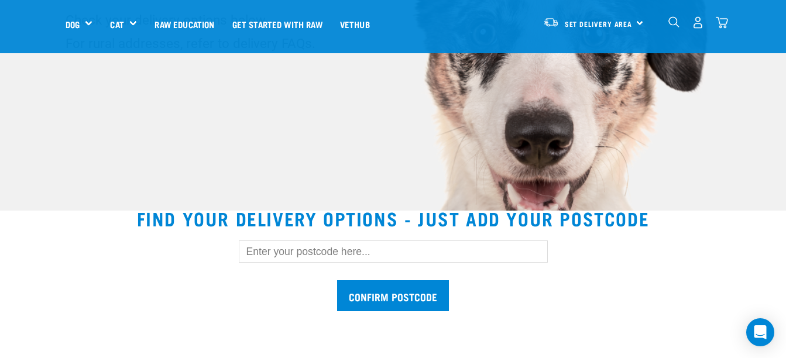
click at [358, 256] on input "text" at bounding box center [393, 251] width 309 height 22
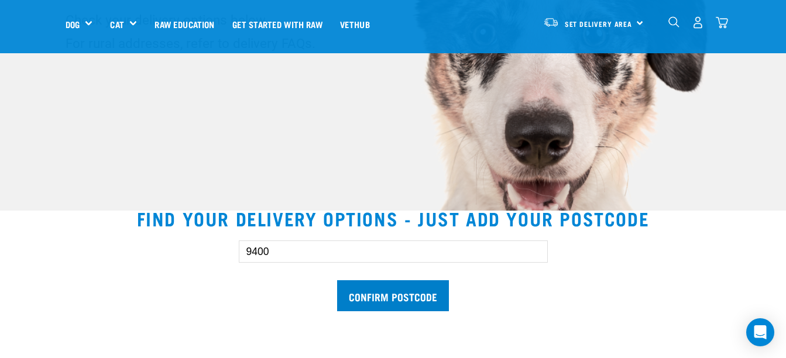
type input "9400"
click at [404, 301] on input "Confirm postcode" at bounding box center [393, 295] width 112 height 31
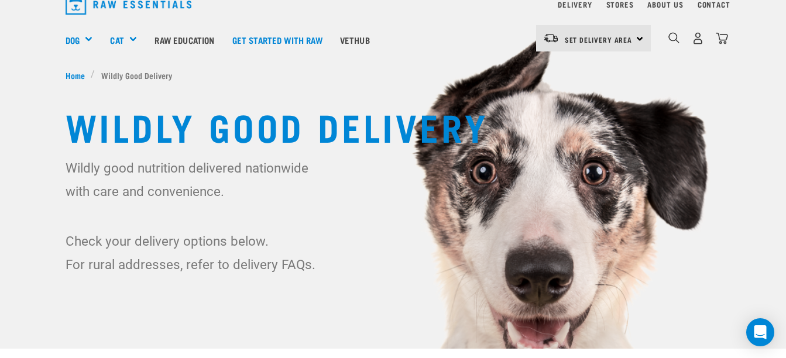
scroll to position [0, 0]
